Goal: Information Seeking & Learning: Check status

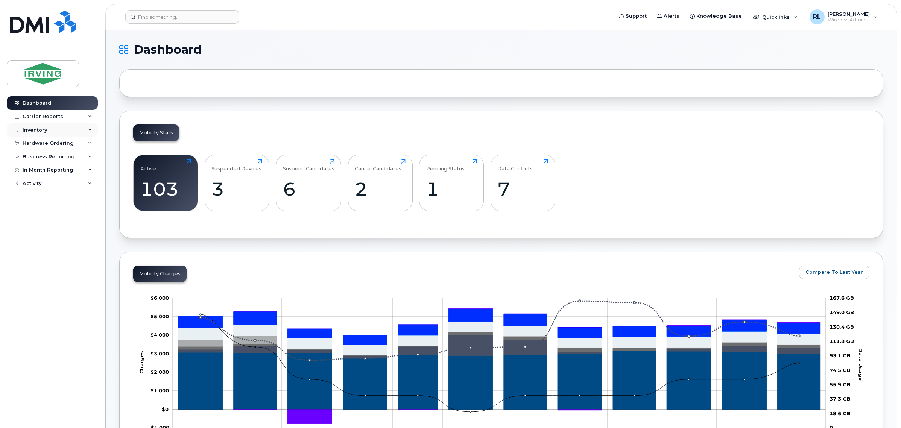
click at [59, 126] on div "Inventory" at bounding box center [52, 130] width 91 height 14
click at [78, 187] on div "Hardware Ordering" at bounding box center [52, 187] width 91 height 14
click at [74, 117] on div "Carrier Reports" at bounding box center [52, 117] width 91 height 14
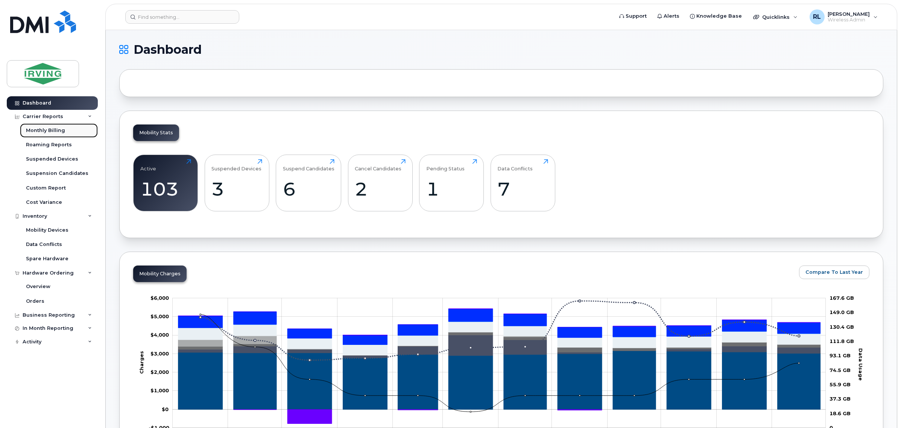
click at [44, 129] on div "Monthly Billing" at bounding box center [45, 130] width 39 height 7
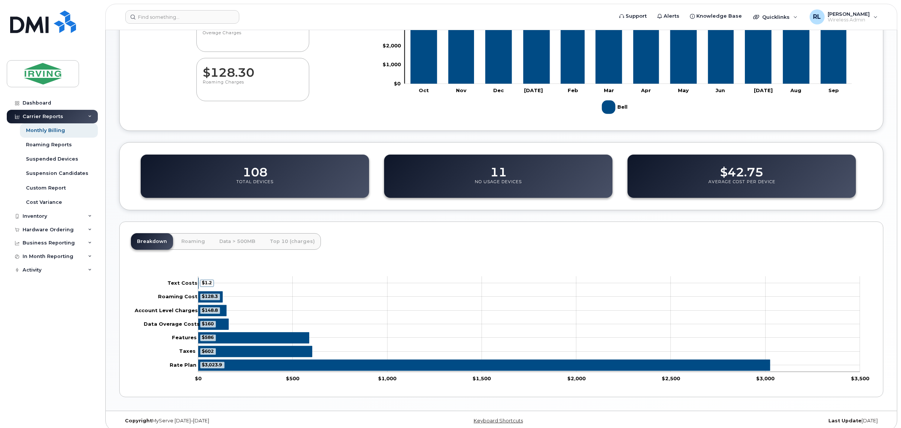
scroll to position [161, 0]
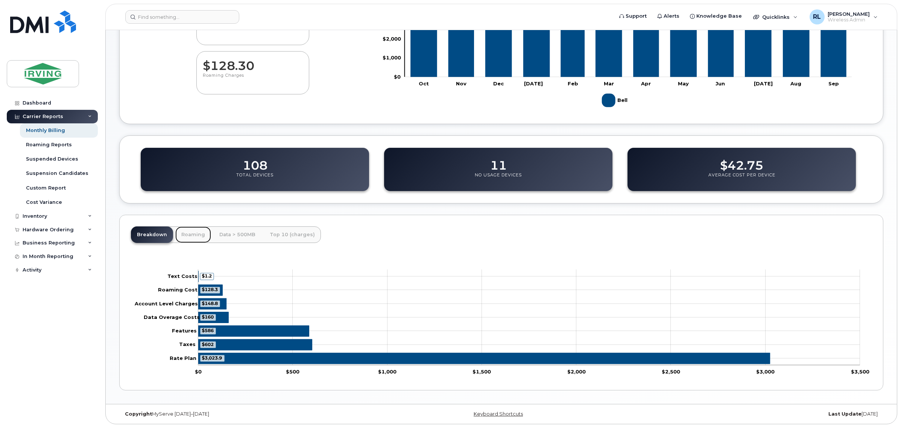
click at [187, 232] on link "Roaming" at bounding box center [193, 234] width 36 height 17
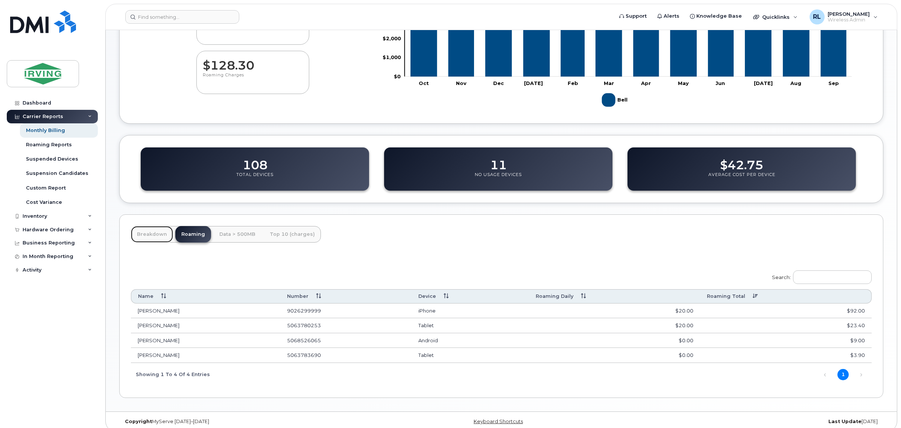
click at [147, 231] on link "Breakdown" at bounding box center [152, 234] width 42 height 17
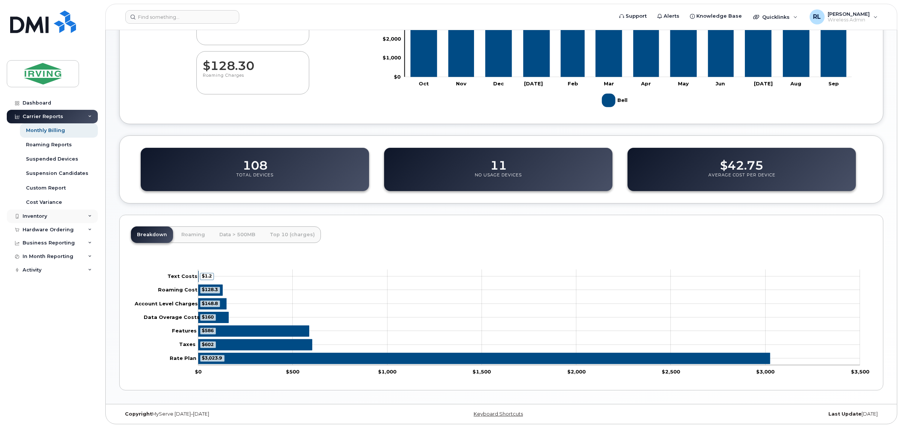
click at [72, 217] on div "Inventory" at bounding box center [52, 217] width 91 height 14
click at [55, 231] on div "Mobility Devices" at bounding box center [47, 230] width 43 height 7
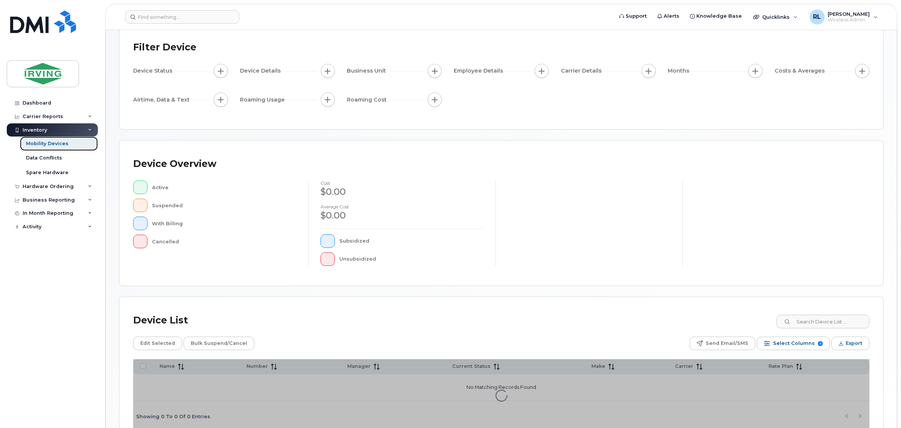
scroll to position [89, 0]
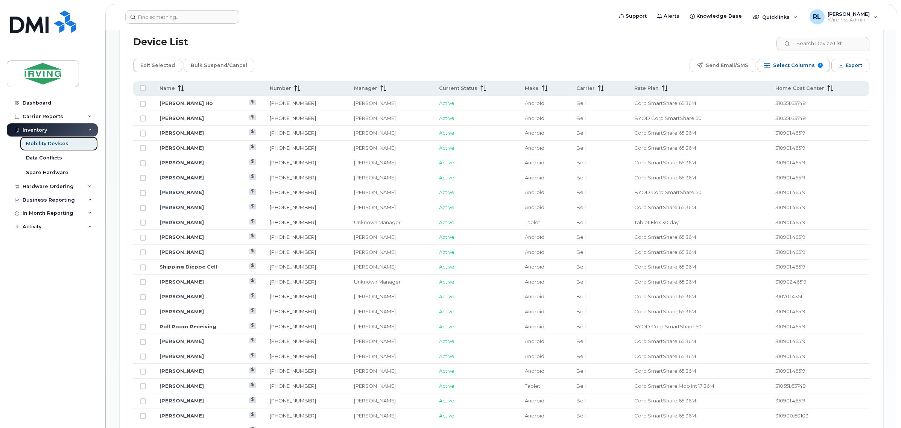
scroll to position [387, 0]
